Goal: Find specific page/section: Find specific page/section

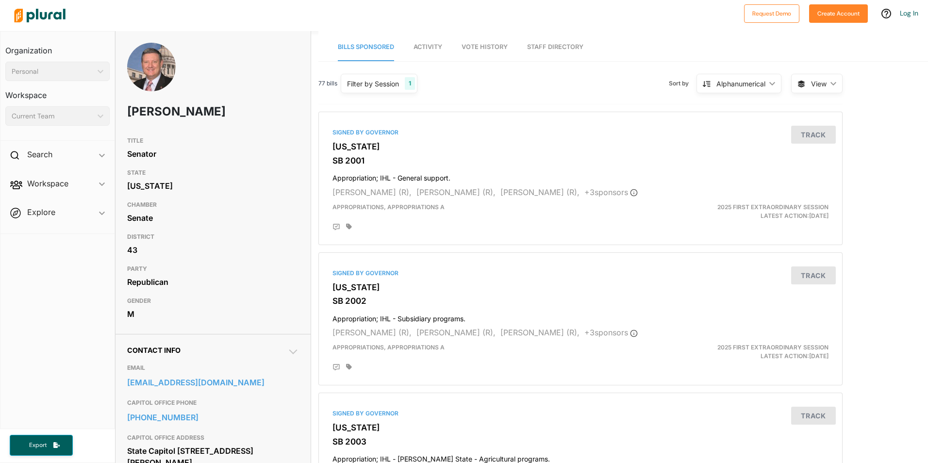
click at [410, 86] on div "1" at bounding box center [410, 83] width 10 height 13
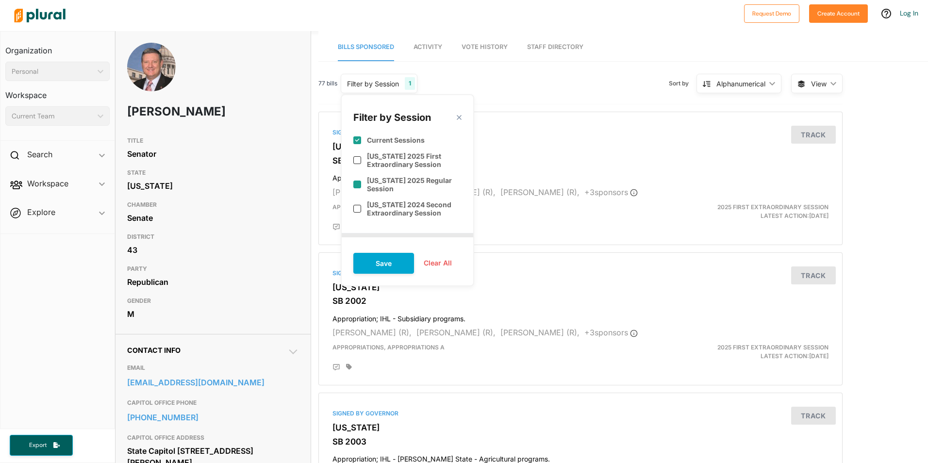
click at [390, 183] on label "[US_STATE] 2025 Regular Session" at bounding box center [414, 184] width 95 height 16
checkbox input "true"
click at [354, 139] on input "checkbox" at bounding box center [357, 140] width 8 height 8
checkbox input "false"
click at [393, 261] on button "Save" at bounding box center [383, 263] width 61 height 21
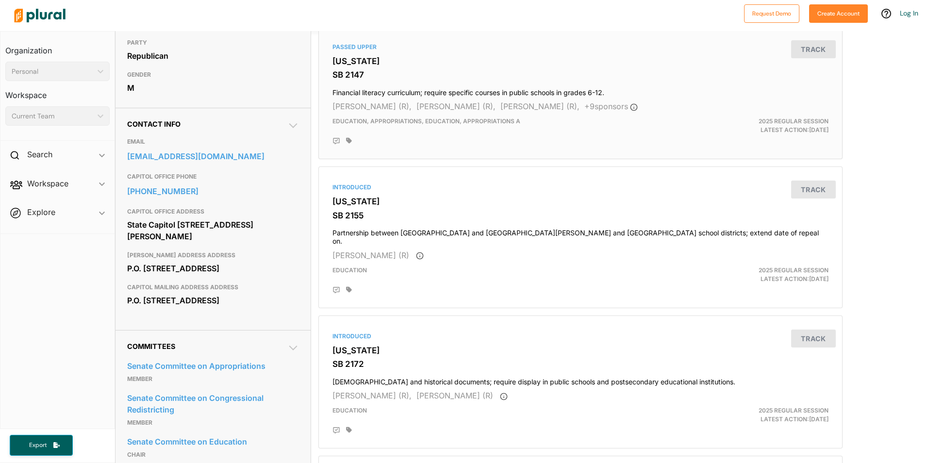
scroll to position [243, 0]
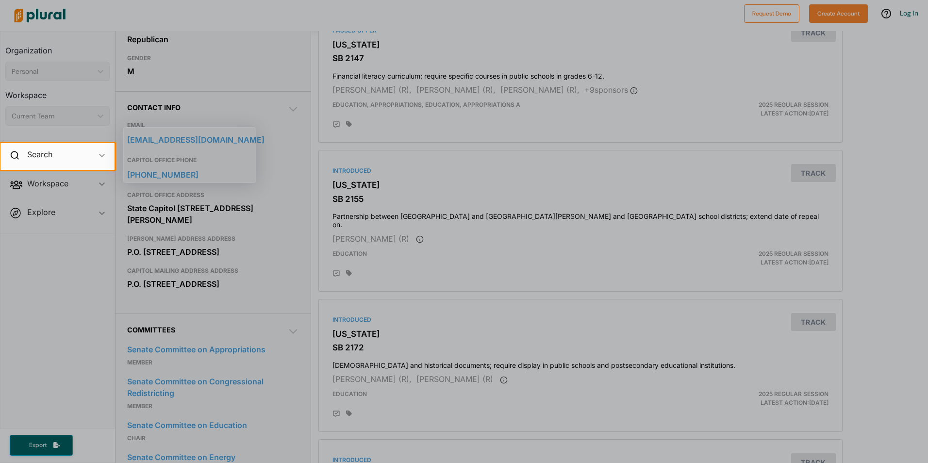
click at [869, 312] on div at bounding box center [464, 316] width 928 height 293
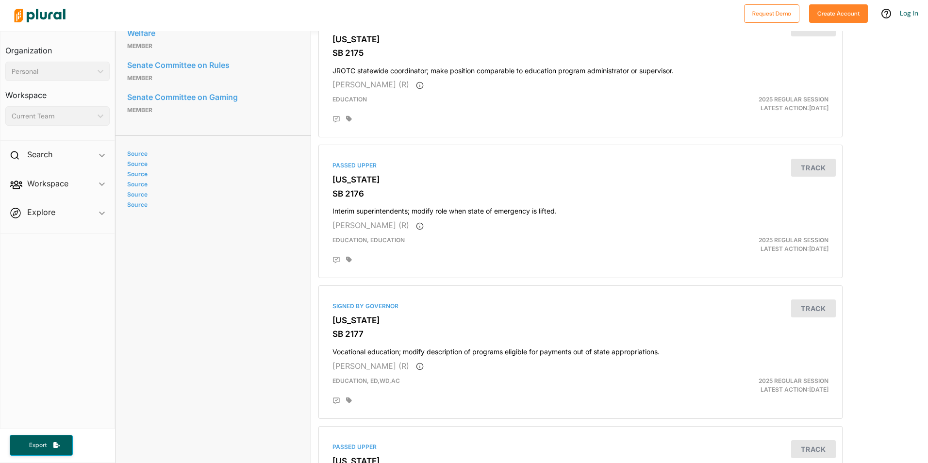
scroll to position [728, 0]
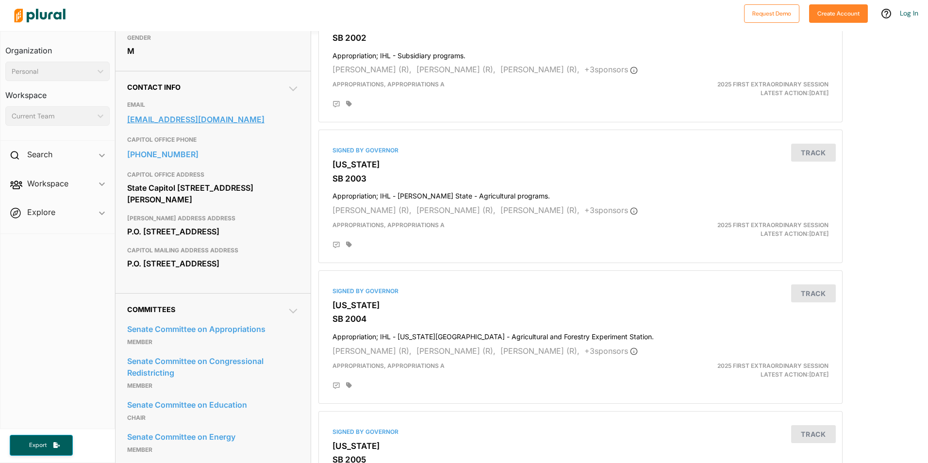
scroll to position [291, 0]
